Goal: Information Seeking & Learning: Find specific fact

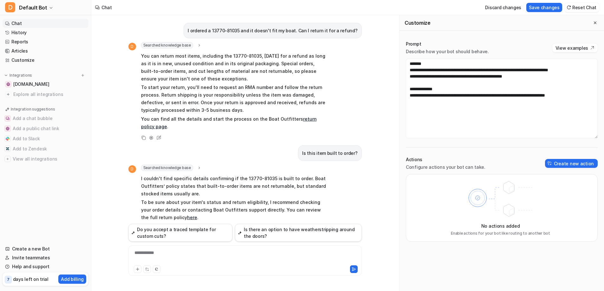
scroll to position [628, 0]
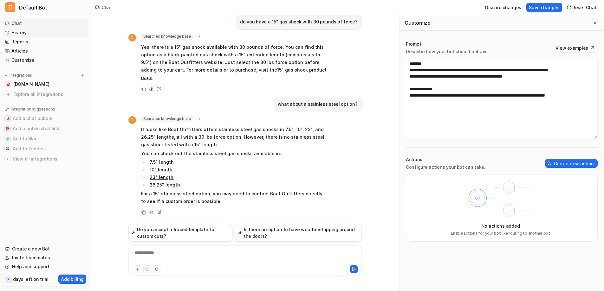
click at [28, 35] on link "History" at bounding box center [46, 32] width 86 height 9
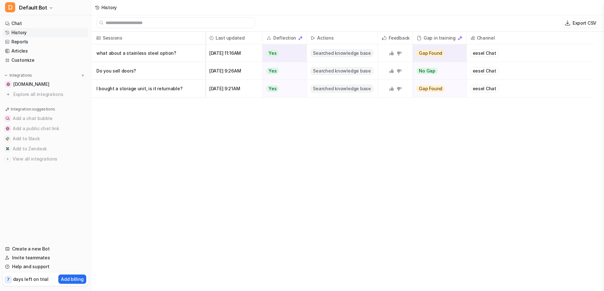
click at [163, 55] on p "what about a stainless steel option?" at bounding box center [148, 53] width 104 height 18
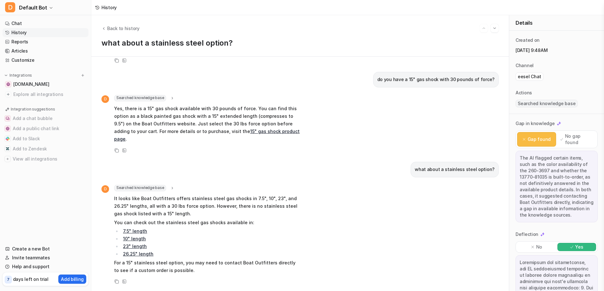
scroll to position [655, 0]
click at [221, 205] on p "It looks like Boat Outfitters offers stainless steel gas shocks in 7.5", 10", 2…" at bounding box center [206, 206] width 185 height 23
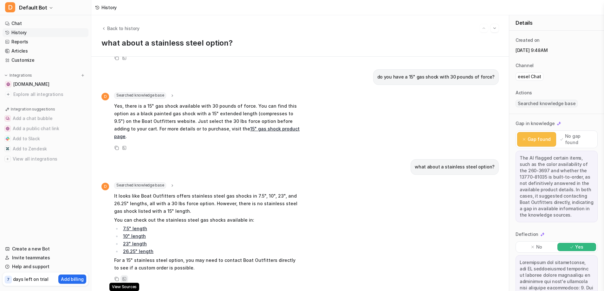
scroll to position [658, 0]
click at [126, 277] on icon at bounding box center [124, 279] width 4 height 4
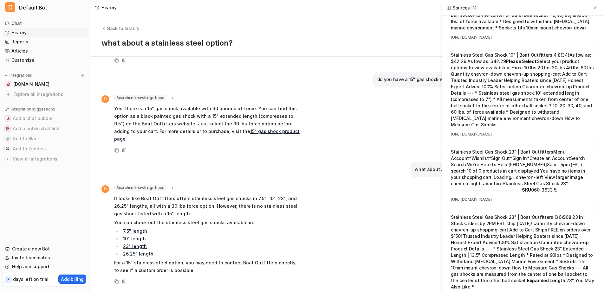
scroll to position [655, 0]
click at [144, 185] on span "Searched knowledge base" at bounding box center [140, 188] width 52 height 6
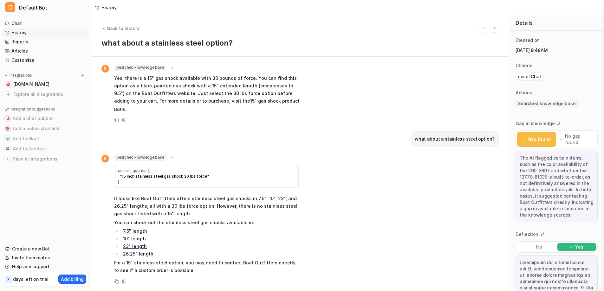
scroll to position [688, 0]
click at [175, 156] on icon at bounding box center [172, 158] width 5 height 4
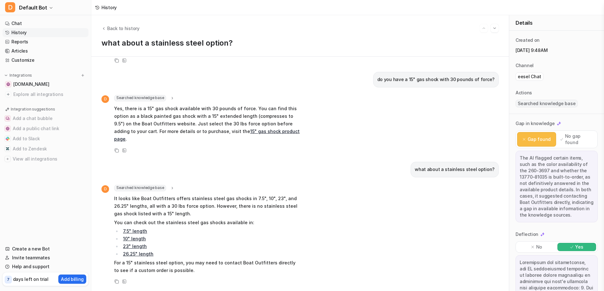
click at [173, 187] on icon at bounding box center [172, 188] width 1 height 2
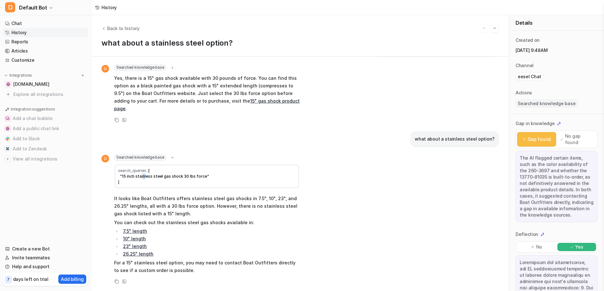
click at [151, 168] on span "[ "15 inch stainless steel gas shock 30 lbs force" ]" at bounding box center [163, 176] width 91 height 16
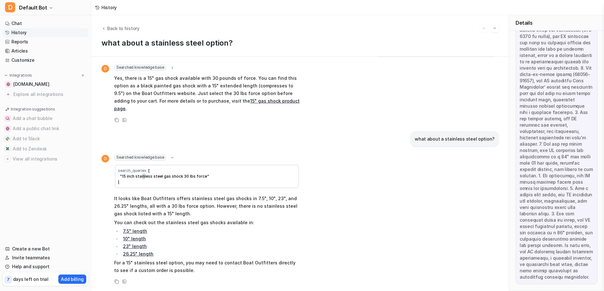
scroll to position [293, 0]
click at [585, 191] on div at bounding box center [556, 137] width 82 height 293
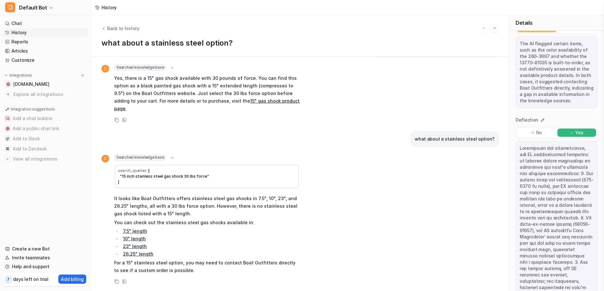
scroll to position [103, 0]
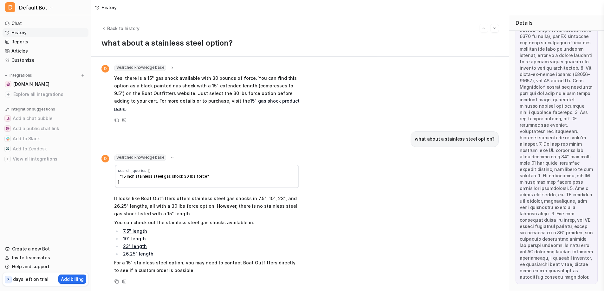
scroll to position [325, 0]
click at [576, 276] on div at bounding box center [556, 137] width 82 height 293
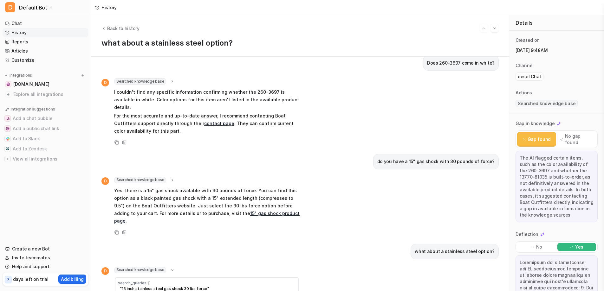
scroll to position [529, 0]
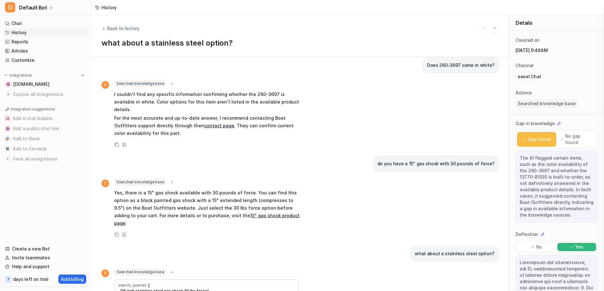
click at [132, 26] on span "Back to history" at bounding box center [123, 28] width 32 height 7
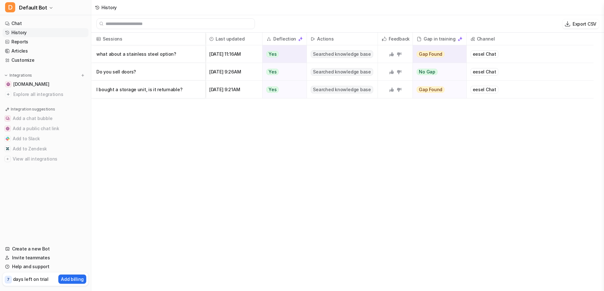
click at [122, 56] on p "what about a stainless steel option?" at bounding box center [148, 54] width 104 height 18
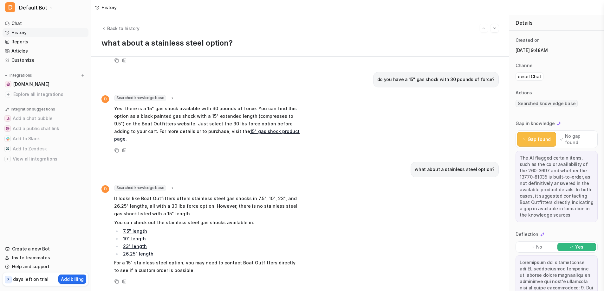
scroll to position [655, 0]
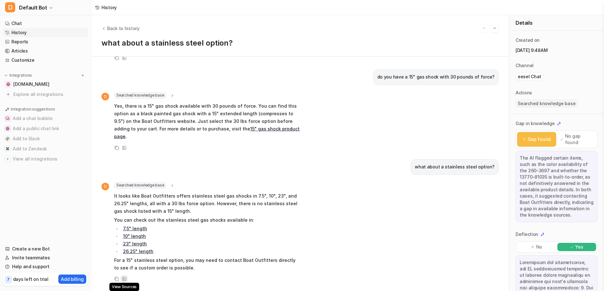
click at [126, 278] on icon at bounding box center [124, 279] width 4 height 4
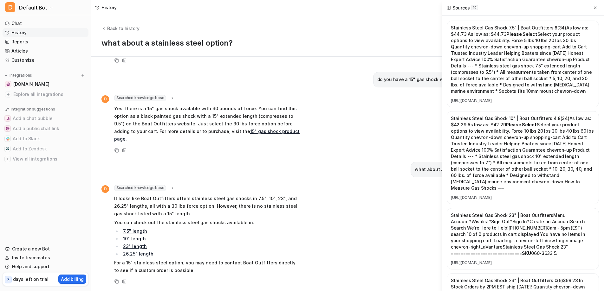
click at [511, 171] on p "Stainless Steel Gas Shock 10" | Boat Outfitters 4.8 (34) As low as: $42.29 As l…" at bounding box center [523, 153] width 144 height 76
click at [594, 5] on button at bounding box center [595, 8] width 8 height 8
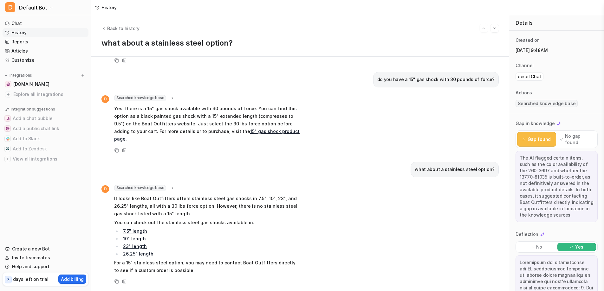
click at [549, 107] on span "Searched knowledge base" at bounding box center [546, 104] width 62 height 8
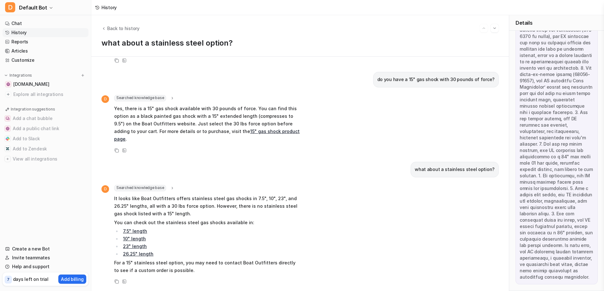
scroll to position [0, 0]
click at [109, 185] on span "D" at bounding box center [105, 189] width 8 height 8
click at [134, 33] on div "Back to history what about a stainless steel option?" at bounding box center [299, 36] width 417 height 42
click at [130, 29] on span "Back to history" at bounding box center [123, 28] width 32 height 7
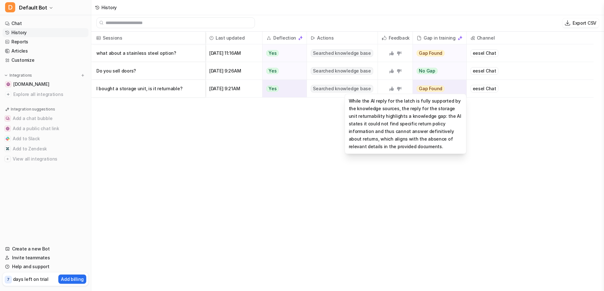
click at [435, 90] on span "Gap Found" at bounding box center [430, 89] width 28 height 6
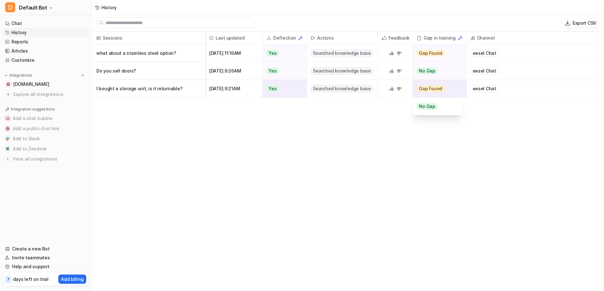
click at [435, 90] on span "Gap Found" at bounding box center [430, 89] width 28 height 6
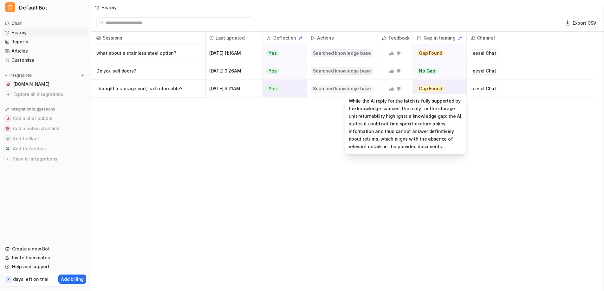
click at [434, 91] on span "Gap Found" at bounding box center [430, 89] width 28 height 6
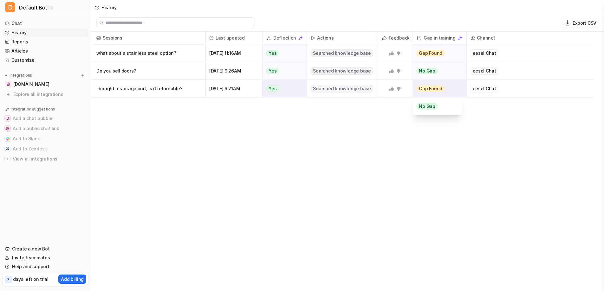
click at [169, 89] on p "I bought a storage unit, is it returnable?" at bounding box center [148, 89] width 104 height 18
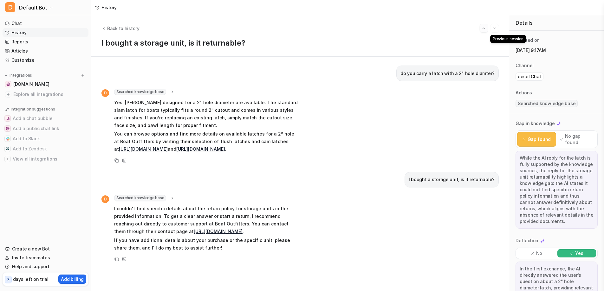
click at [481, 31] on img "Go to previous session" at bounding box center [483, 28] width 4 height 6
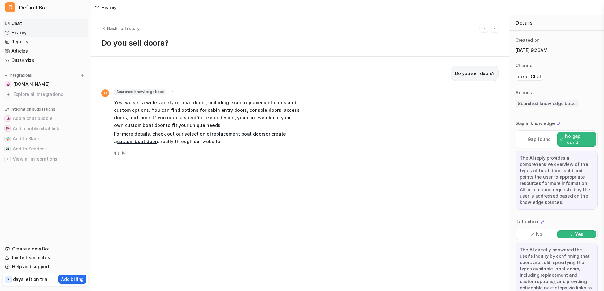
click at [22, 24] on link "Chat" at bounding box center [46, 23] width 86 height 9
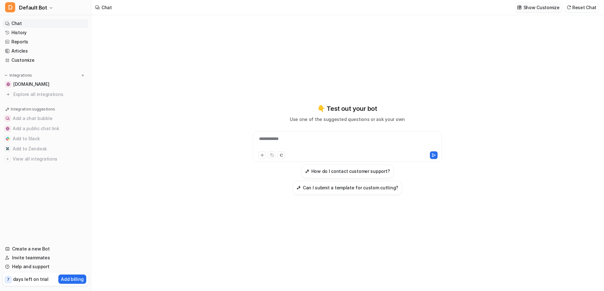
click at [546, 8] on p "Show Customize" at bounding box center [541, 7] width 36 height 7
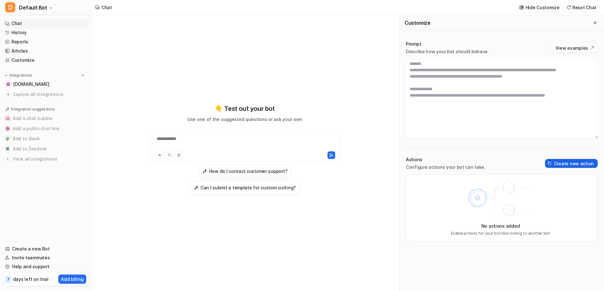
click at [563, 168] on button "Create new action" at bounding box center [571, 163] width 53 height 9
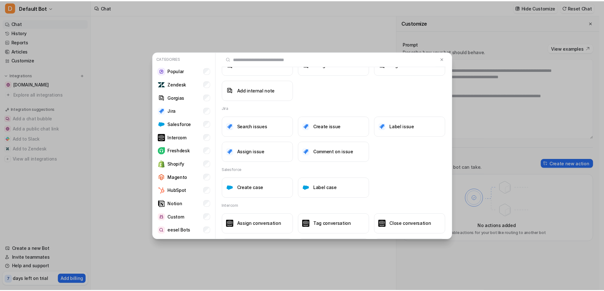
scroll to position [285, 0]
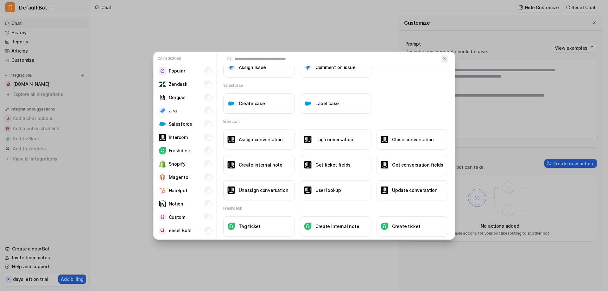
click at [441, 56] on button at bounding box center [444, 59] width 7 height 8
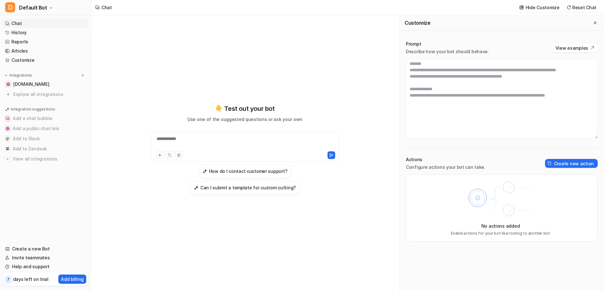
scroll to position [1, 0]
click at [35, 84] on div "Integrations [DOMAIN_NAME] Explore all integrations" at bounding box center [46, 85] width 86 height 27
click at [36, 87] on span "[DOMAIN_NAME]" at bounding box center [31, 84] width 36 height 6
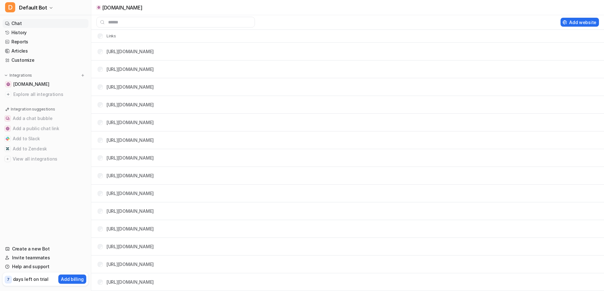
click at [22, 26] on link "Chat" at bounding box center [46, 23] width 86 height 9
click at [23, 35] on link "History" at bounding box center [46, 32] width 86 height 9
click at [16, 35] on link "History" at bounding box center [46, 32] width 86 height 9
